Goal: Task Accomplishment & Management: Use online tool/utility

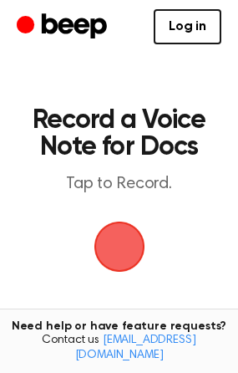
click at [127, 259] on span "button" at bounding box center [120, 247] width 74 height 74
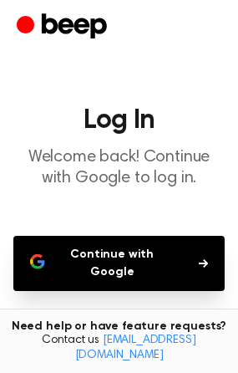
click at [119, 267] on button "Continue with Google" at bounding box center [118, 263] width 211 height 55
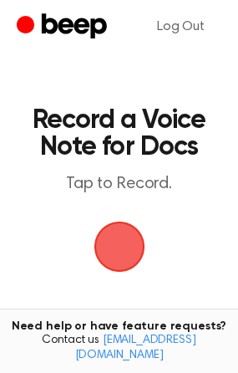
click at [122, 257] on span "button" at bounding box center [119, 246] width 64 height 64
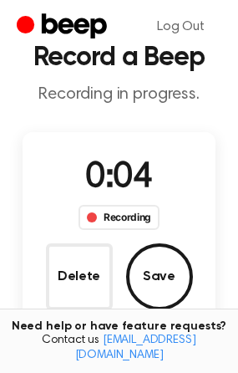
scroll to position [133, 0]
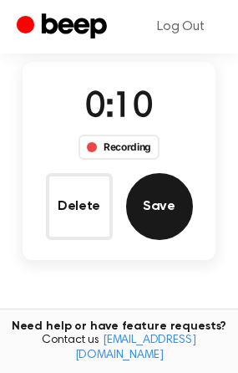
click at [170, 213] on button "Save" at bounding box center [159, 206] width 67 height 67
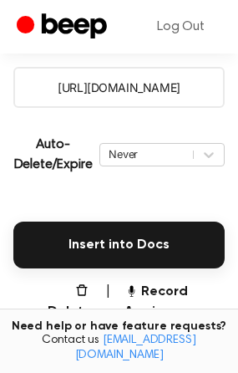
scroll to position [351, 0]
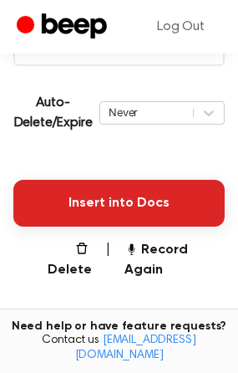
click at [126, 199] on button "Insert into Docs" at bounding box center [118, 203] width 211 height 47
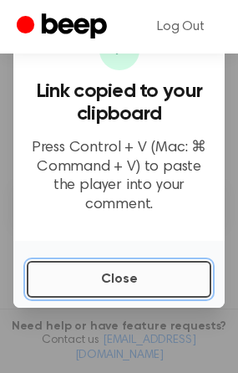
click at [109, 270] on button "Close" at bounding box center [119, 279] width 185 height 37
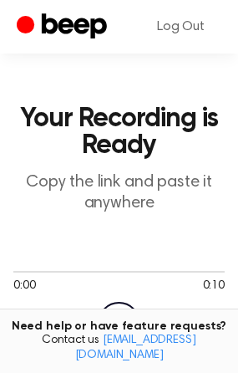
scroll to position [160, 0]
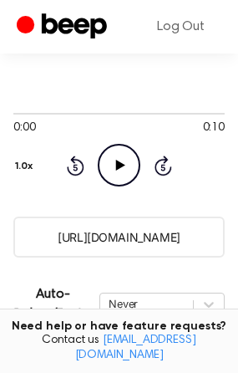
click at [114, 168] on icon "Play Audio" at bounding box center [119, 165] width 43 height 43
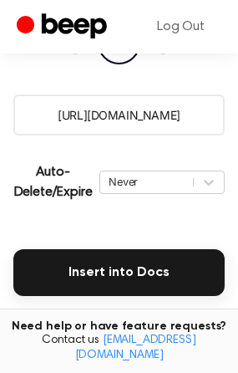
scroll to position [303, 0]
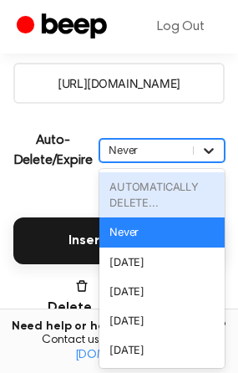
click at [215, 162] on div "option AUTOMATICALLY DELETE... focused disabled, 1 of 6. 6 results available. U…" at bounding box center [161, 150] width 125 height 23
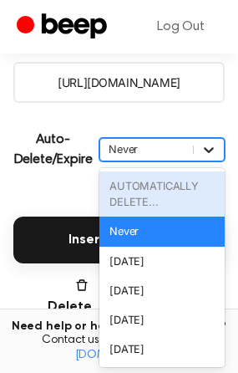
scroll to position [315, 0]
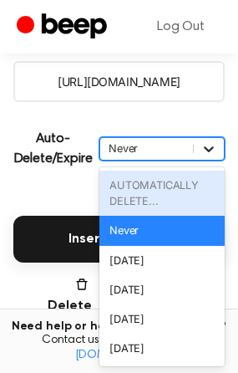
click at [212, 150] on icon at bounding box center [208, 148] width 17 height 17
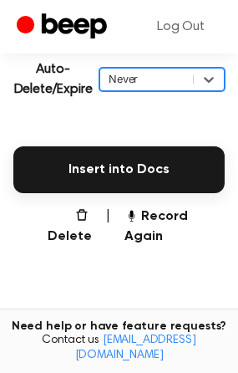
scroll to position [439, 0]
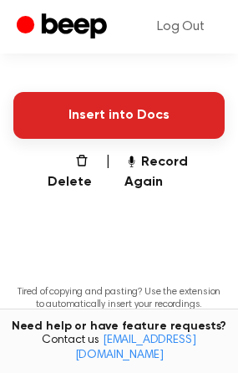
click at [141, 117] on button "Insert into Docs" at bounding box center [118, 115] width 211 height 47
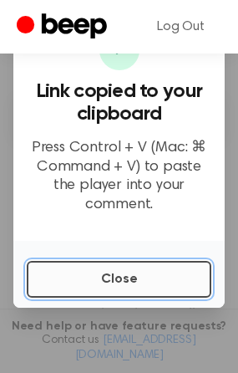
click at [91, 270] on button "Close" at bounding box center [119, 279] width 185 height 37
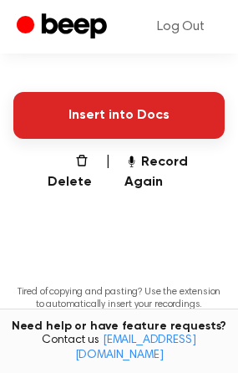
click at [88, 124] on button "Insert into Docs" at bounding box center [118, 115] width 211 height 47
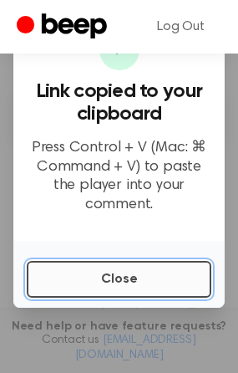
click at [124, 270] on button "Close" at bounding box center [119, 279] width 185 height 37
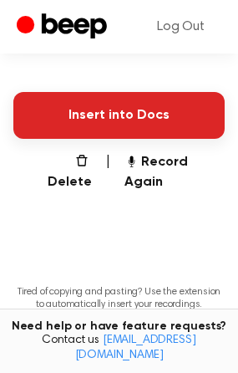
click at [141, 129] on button "Insert into Docs" at bounding box center [118, 115] width 211 height 47
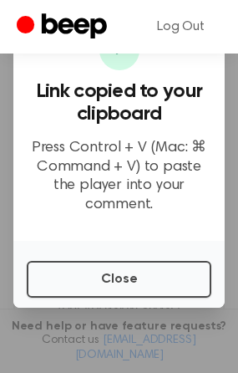
scroll to position [0, 0]
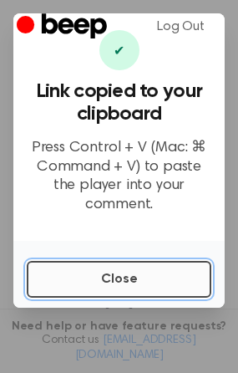
click at [141, 261] on button "Close" at bounding box center [119, 279] width 185 height 37
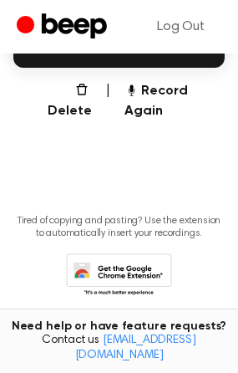
scroll to position [516, 0]
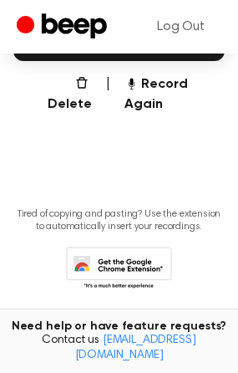
click at [138, 252] on icon at bounding box center [119, 269] width 106 height 46
